Goal: Find specific page/section: Find specific page/section

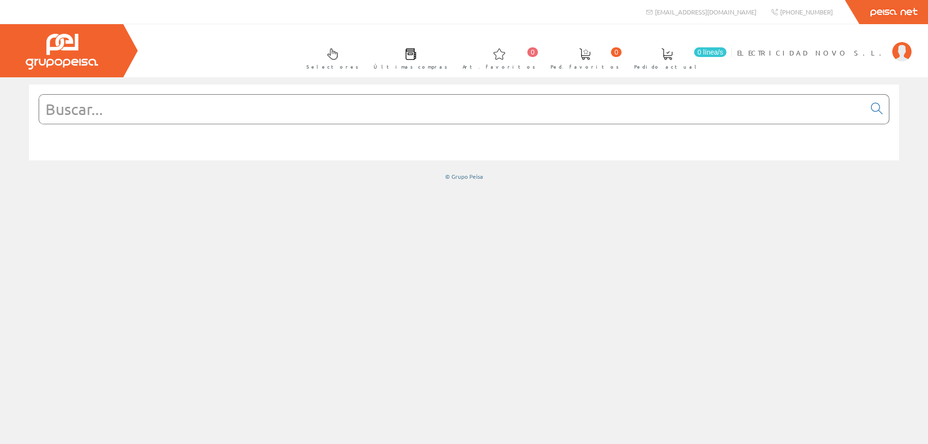
click at [408, 129] on form at bounding box center [464, 123] width 851 height 59
click at [401, 121] on input "text" at bounding box center [452, 109] width 826 height 29
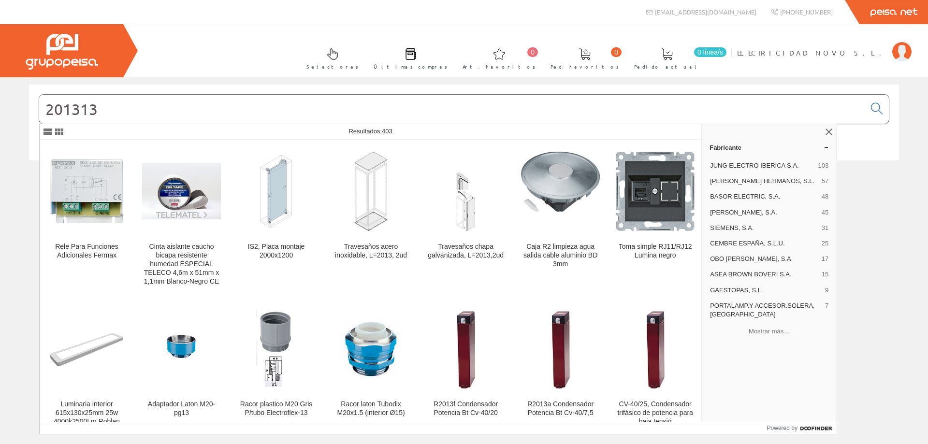
type input "201313"
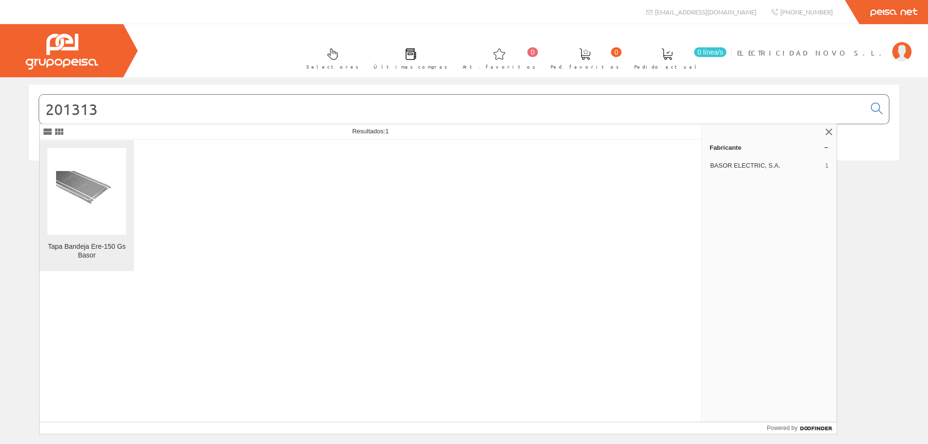
click at [83, 198] on img at bounding box center [86, 191] width 61 height 41
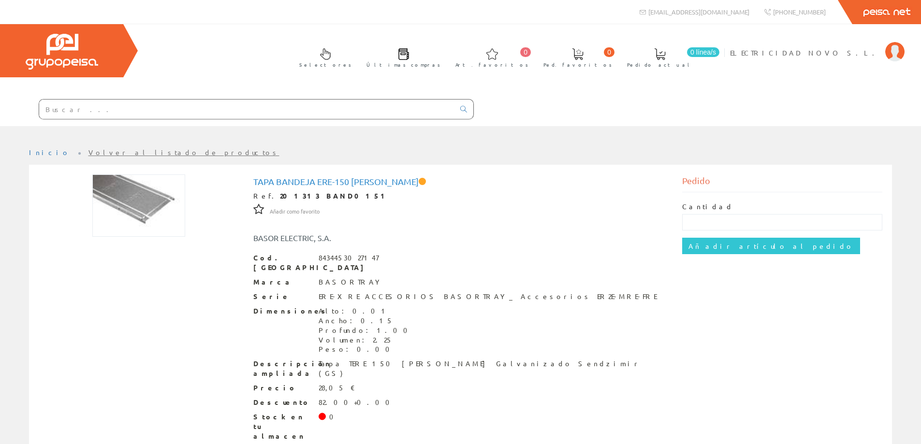
click at [339, 112] on input "text" at bounding box center [246, 109] width 415 height 19
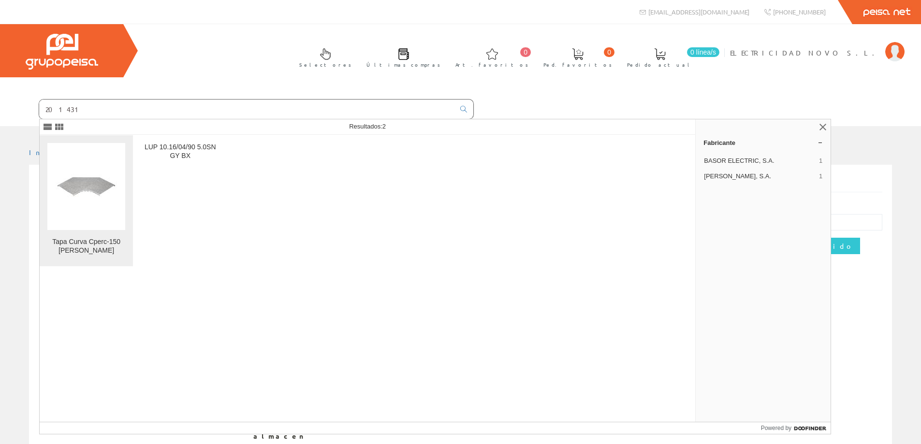
type input "201431"
click at [101, 174] on img at bounding box center [86, 186] width 61 height 41
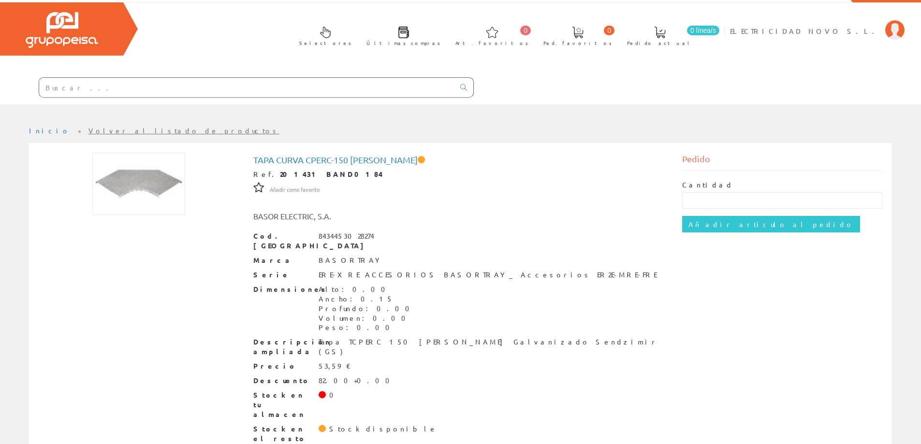
scroll to position [34, 0]
